Goal: Transaction & Acquisition: Purchase product/service

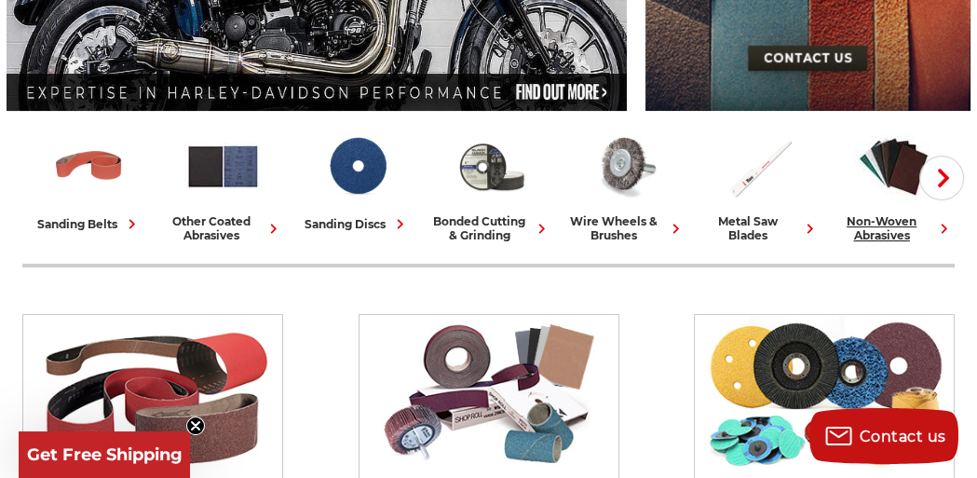
click at [946, 228] on icon at bounding box center [944, 229] width 20 height 20
click at [945, 178] on icon "button" at bounding box center [943, 177] width 19 height 19
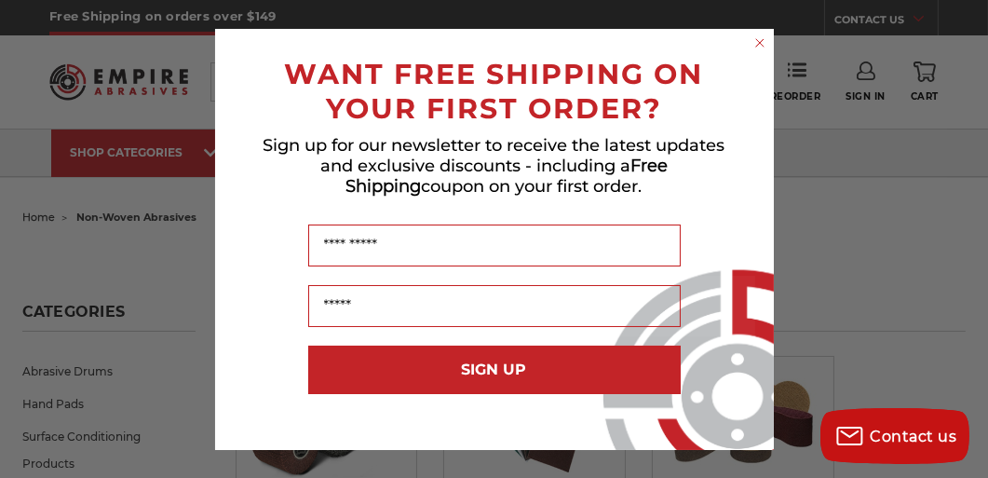
drag, startPoint x: 761, startPoint y: 44, endPoint x: 654, endPoint y: 107, distance: 123.6
click at [760, 44] on circle "Close dialog" at bounding box center [759, 43] width 18 height 18
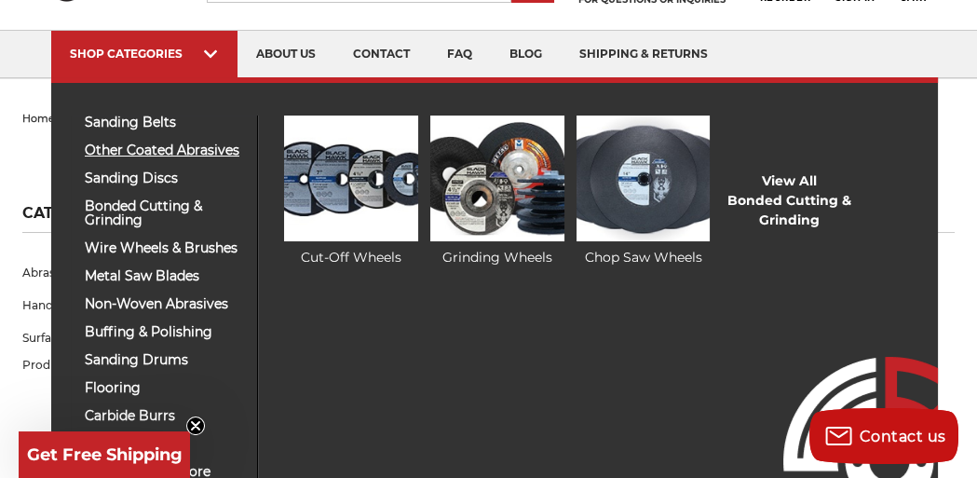
scroll to position [98, 0]
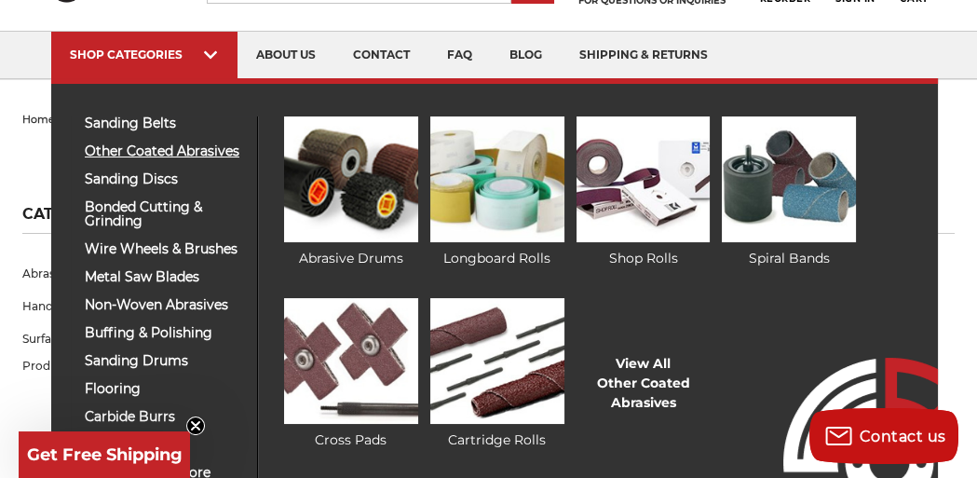
click at [115, 145] on span "other coated abrasives" at bounding box center [164, 151] width 158 height 14
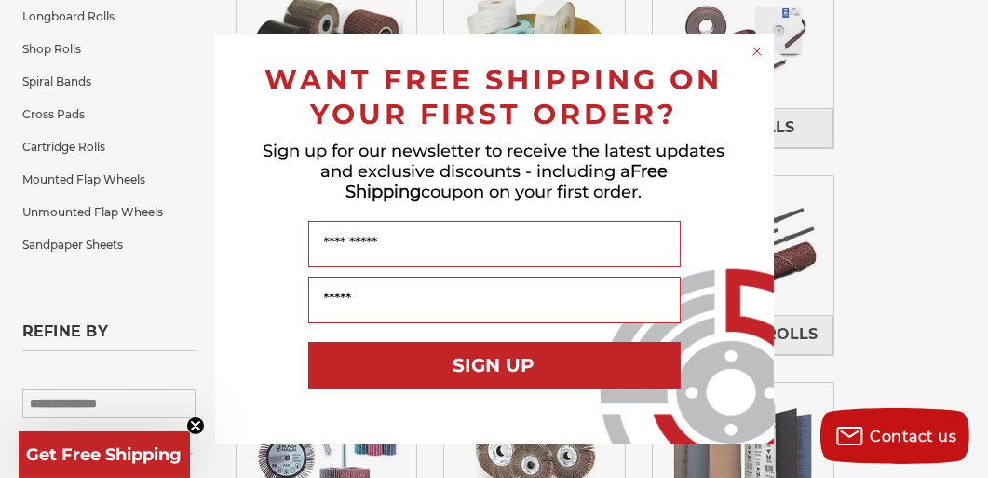
click at [756, 51] on icon "Close dialog" at bounding box center [756, 50] width 7 height 7
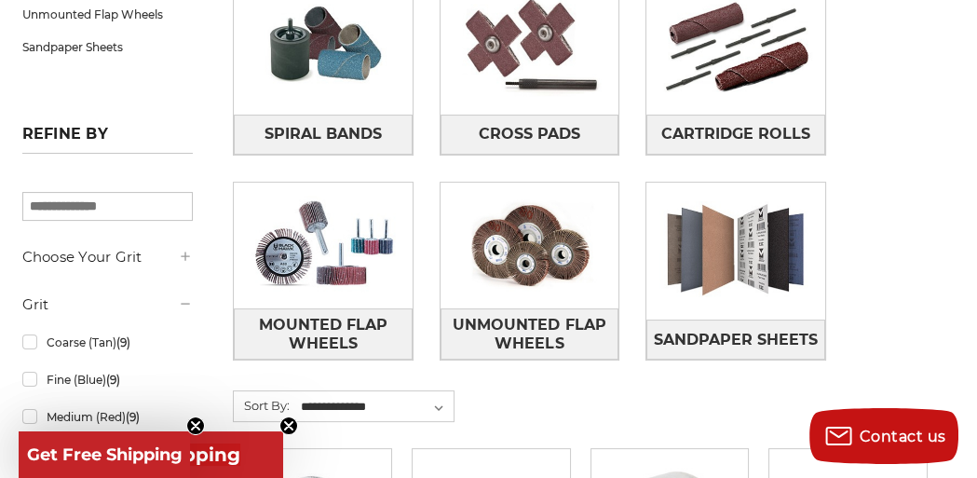
scroll to position [586, 0]
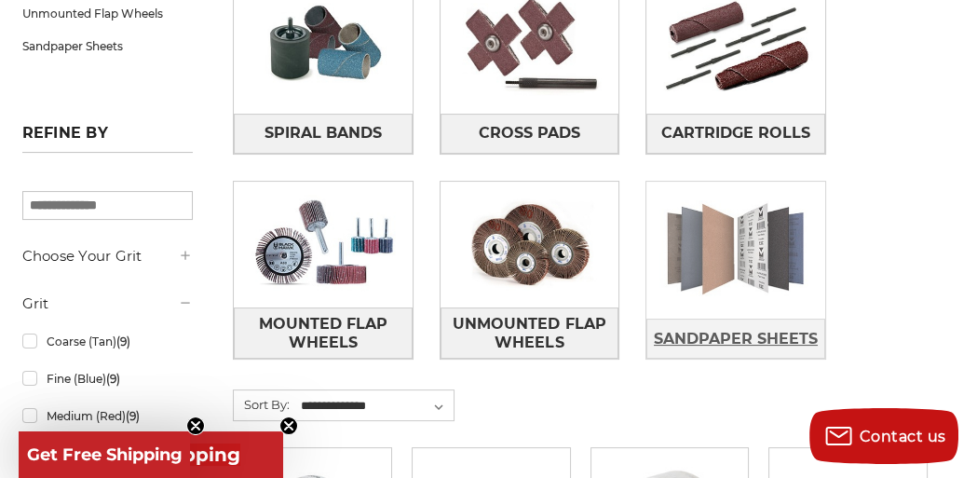
click at [713, 332] on span "Sandpaper Sheets" at bounding box center [736, 339] width 164 height 32
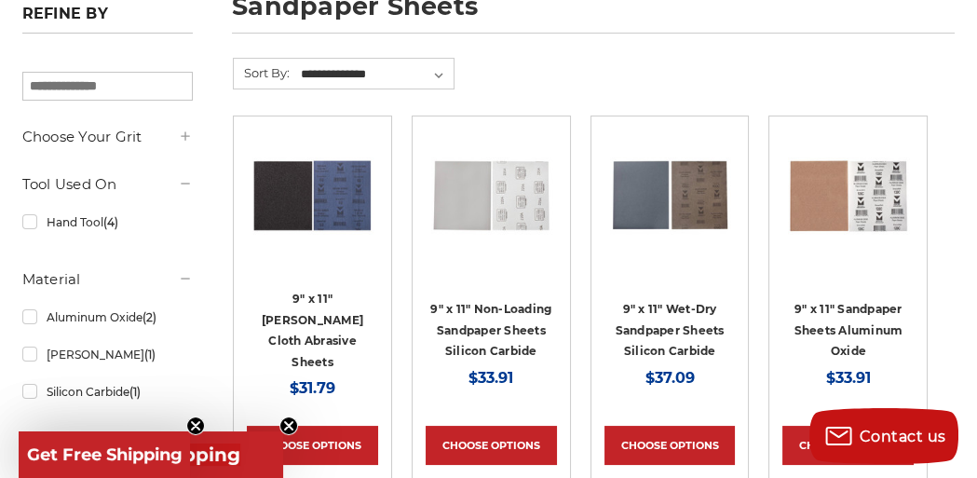
click at [185, 135] on use at bounding box center [186, 135] width 8 height 8
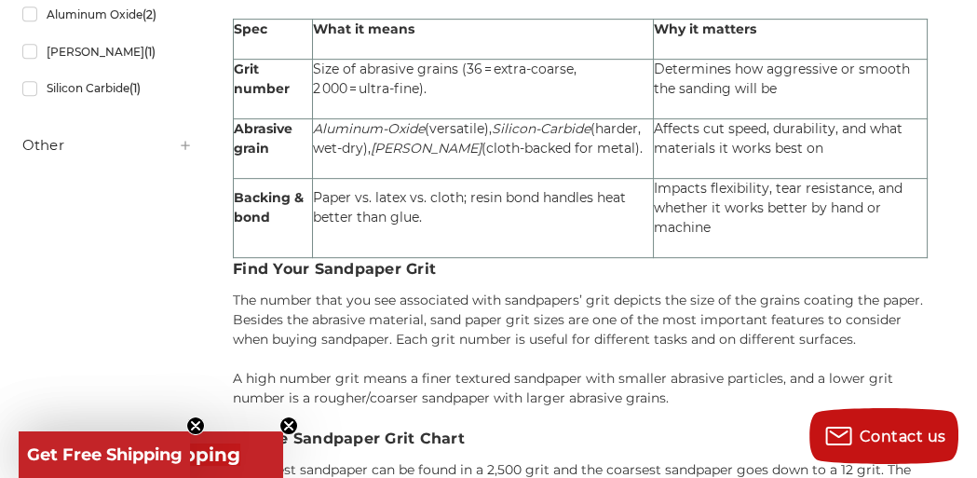
scroll to position [1190, 0]
click at [105, 30] on link "Aluminum Oxide (2)" at bounding box center [107, 13] width 171 height 33
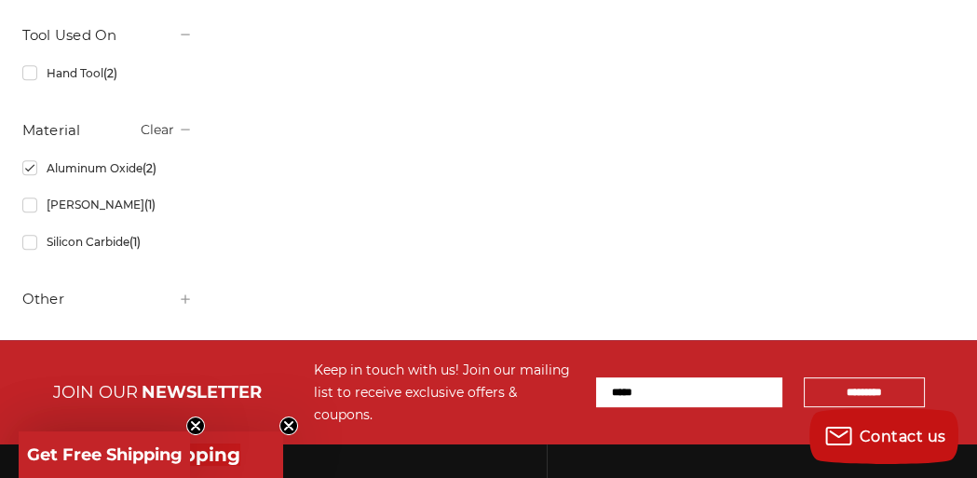
scroll to position [1091, 0]
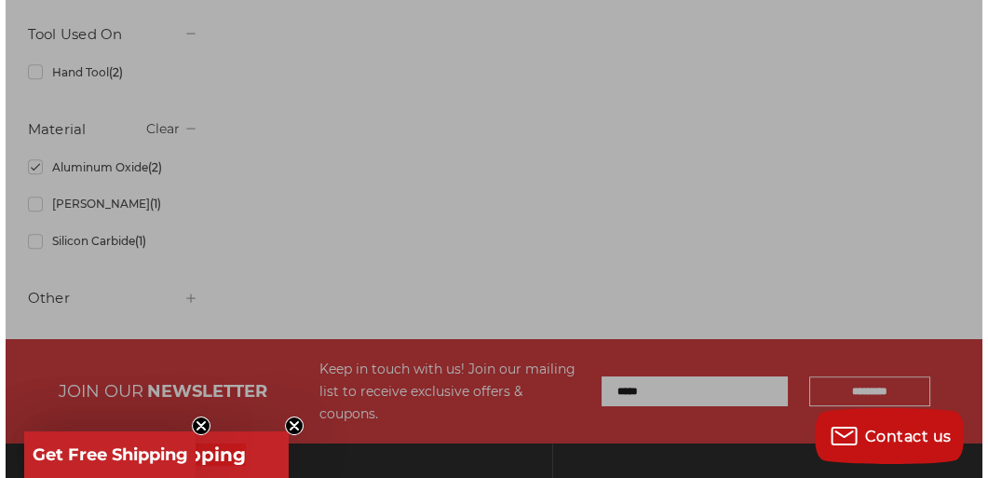
scroll to position [1085, 0]
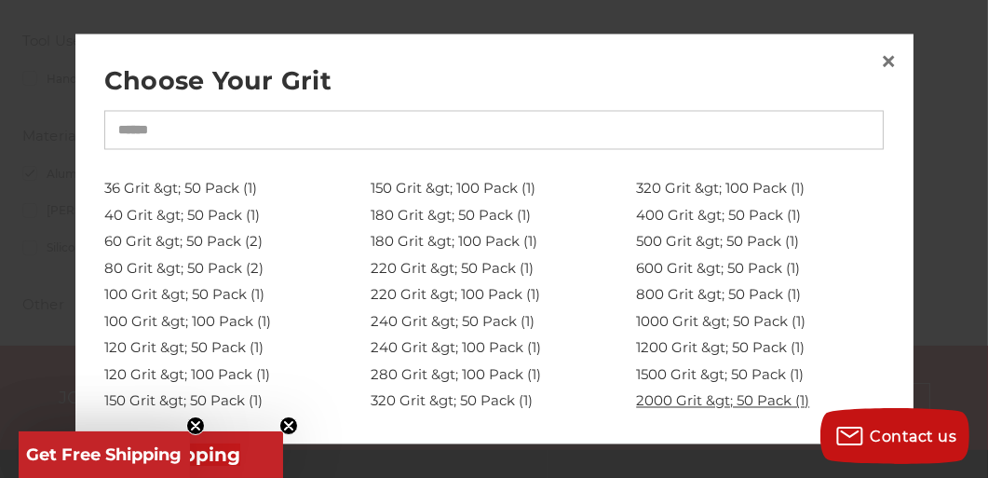
click at [681, 390] on link "2000 Grit &gt; 50 Pack (1)" at bounding box center [760, 401] width 248 height 27
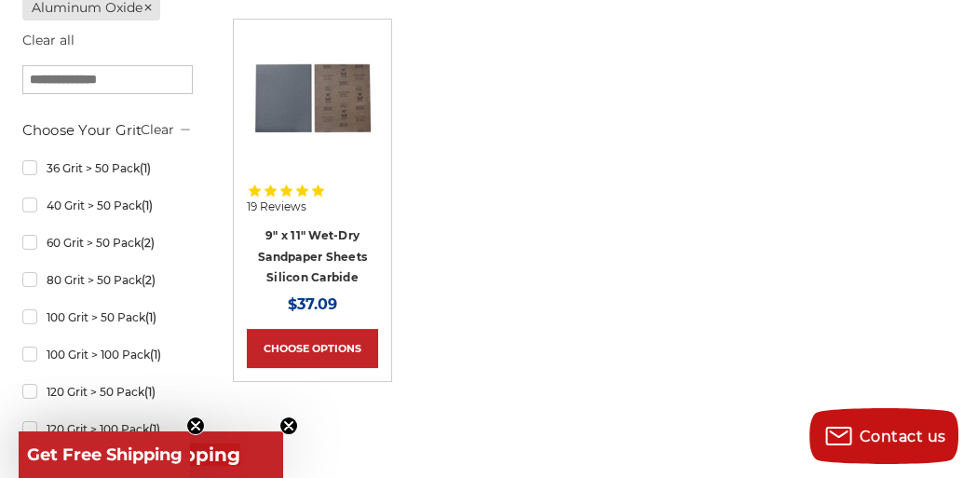
scroll to position [396, 0]
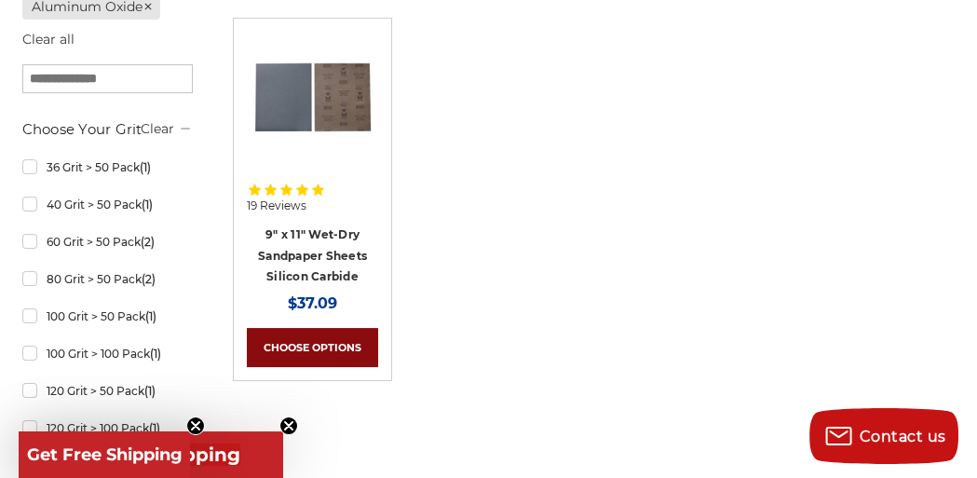
click at [326, 367] on link "Choose Options" at bounding box center [312, 347] width 131 height 39
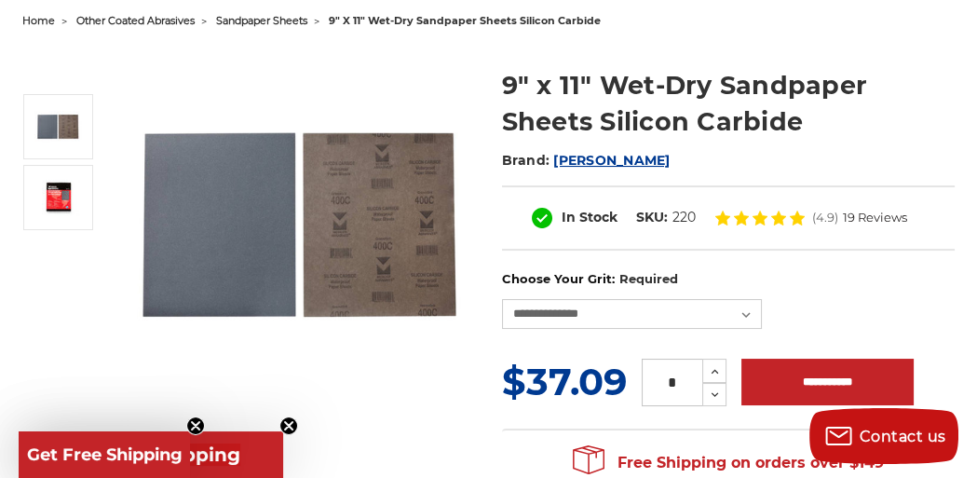
scroll to position [197, 0]
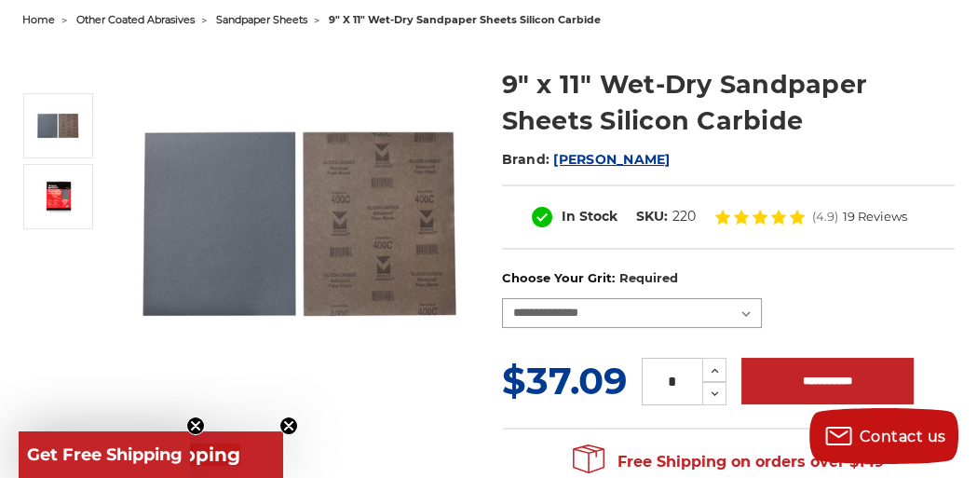
click at [740, 309] on select "**********" at bounding box center [632, 313] width 261 height 30
select select "***"
click at [502, 298] on select "**********" at bounding box center [632, 313] width 261 height 30
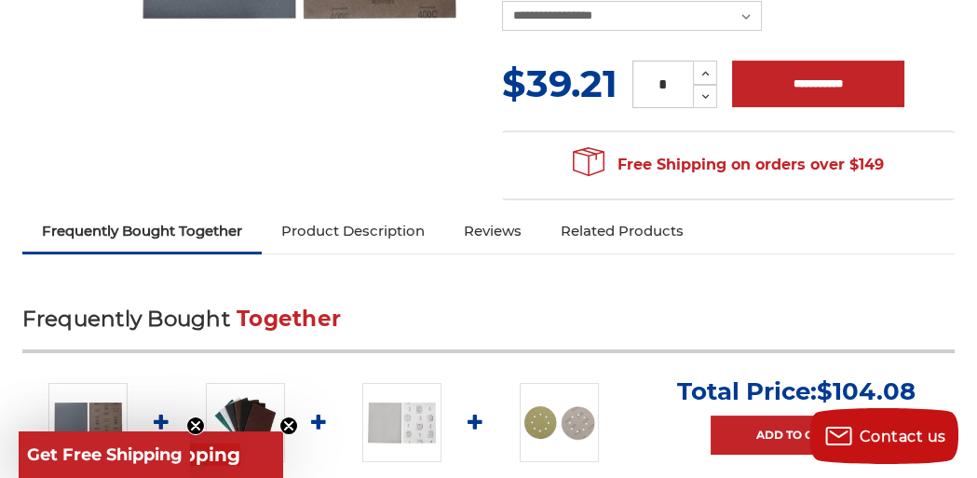
click at [375, 229] on link "Product Description" at bounding box center [353, 230] width 182 height 41
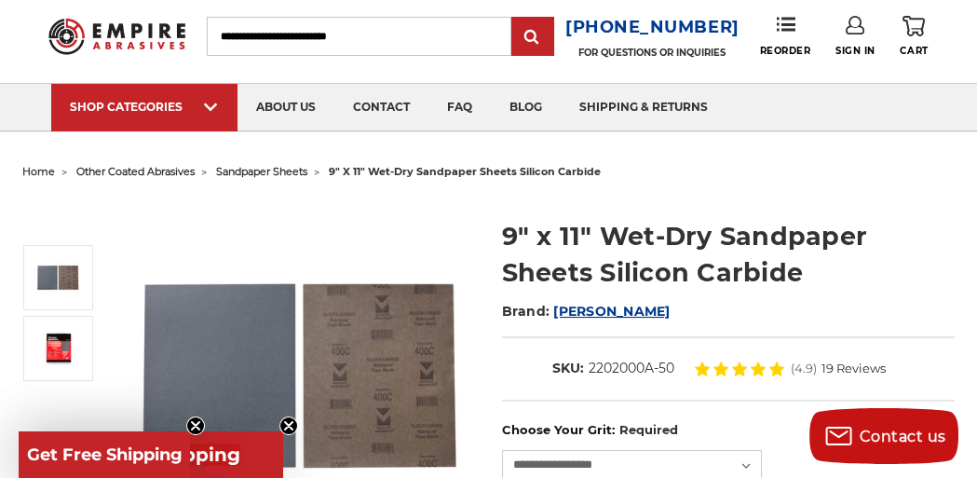
scroll to position [0, 0]
